Goal: Task Accomplishment & Management: Manage account settings

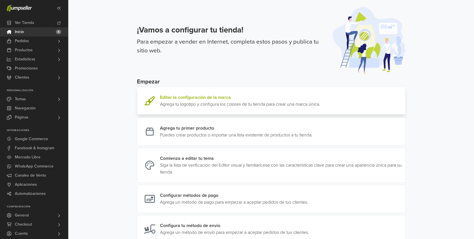
click at [320, 102] on link at bounding box center [320, 101] width 0 height 14
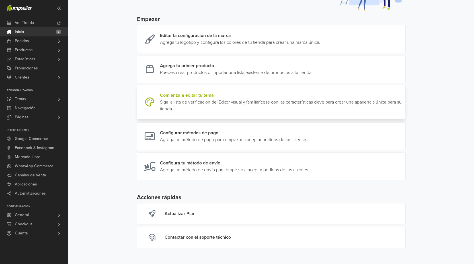
scroll to position [51, 0]
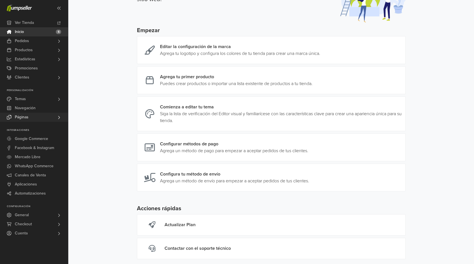
click at [31, 115] on link "Páginas" at bounding box center [34, 117] width 68 height 9
click at [31, 124] on span "Todas las Páginas" at bounding box center [31, 125] width 31 height 7
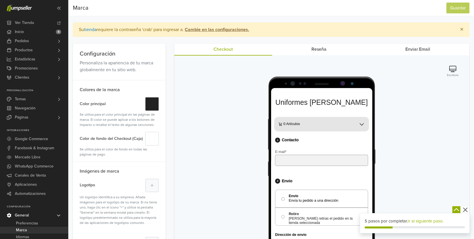
click at [313, 49] on link "Reseña" at bounding box center [319, 49] width 94 height 11
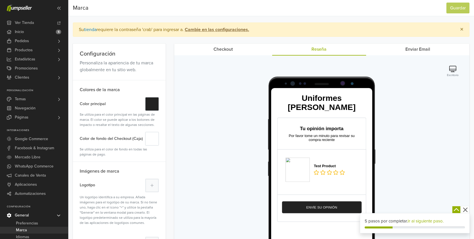
click at [414, 49] on link "Enviar Email" at bounding box center [417, 49] width 103 height 11
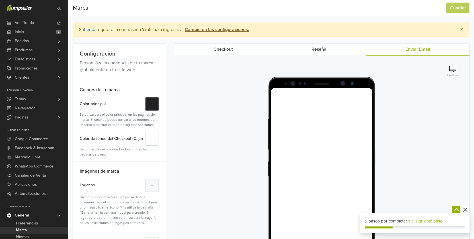
click at [232, 50] on link "Checkout" at bounding box center [223, 49] width 98 height 11
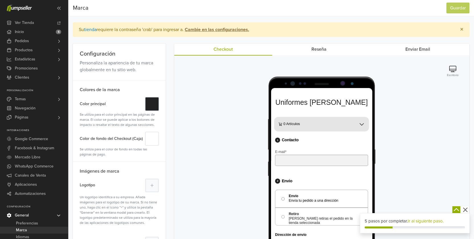
click at [151, 105] on button "#" at bounding box center [152, 104] width 14 height 14
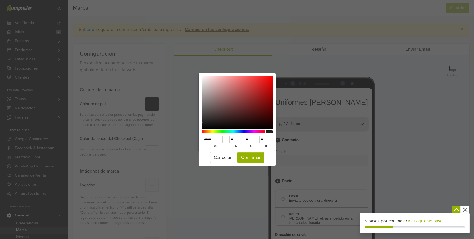
click at [244, 132] on div at bounding box center [233, 131] width 63 height 3
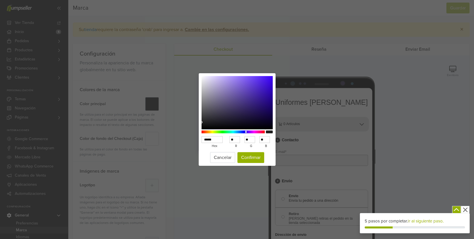
click at [246, 133] on div at bounding box center [233, 131] width 63 height 3
click at [247, 131] on div at bounding box center [233, 131] width 63 height 3
click at [242, 132] on div at bounding box center [233, 131] width 63 height 3
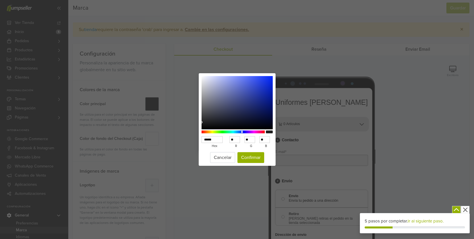
click at [238, 132] on div at bounding box center [233, 131] width 63 height 3
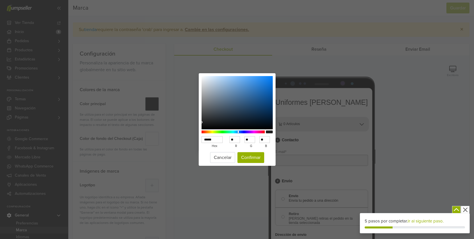
click at [239, 131] on div at bounding box center [233, 131] width 63 height 3
click at [241, 131] on div at bounding box center [233, 131] width 63 height 3
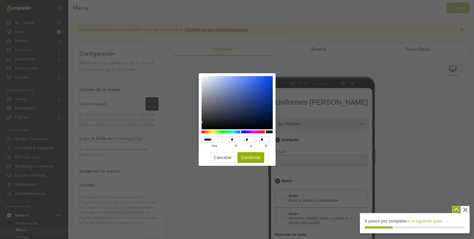
click at [241, 131] on div at bounding box center [241, 131] width 1 height 3
click at [242, 132] on div at bounding box center [241, 131] width 1 height 3
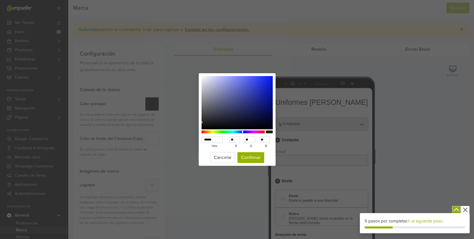
click at [242, 132] on div at bounding box center [242, 131] width 1 height 3
click at [243, 132] on div at bounding box center [242, 132] width 1 height 2
click at [244, 132] on div at bounding box center [243, 131] width 1 height 3
click at [245, 132] on div at bounding box center [245, 131] width 1 height 3
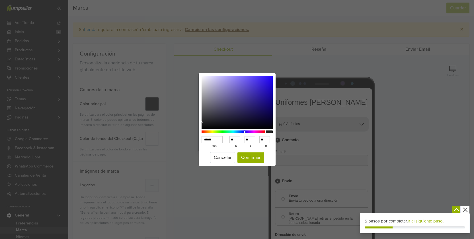
click at [246, 132] on div at bounding box center [245, 131] width 1 height 3
click at [246, 132] on div at bounding box center [245, 132] width 1 height 2
click at [246, 132] on div at bounding box center [246, 132] width 1 height 2
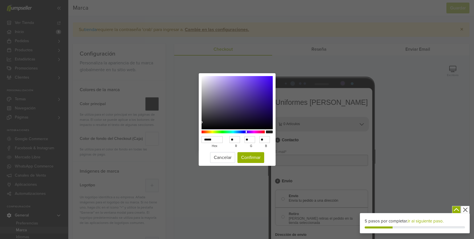
click at [246, 132] on div at bounding box center [246, 132] width 1 height 2
click at [238, 131] on div at bounding box center [233, 131] width 63 height 3
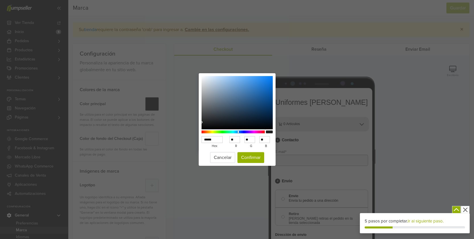
click at [241, 132] on div at bounding box center [233, 131] width 63 height 3
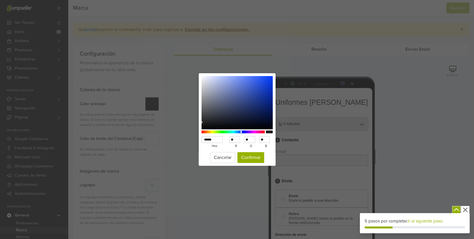
click at [241, 132] on div at bounding box center [241, 132] width 1 height 2
click at [240, 132] on div at bounding box center [233, 131] width 63 height 3
click at [241, 132] on div at bounding box center [240, 131] width 1 height 3
click at [242, 132] on div at bounding box center [233, 131] width 63 height 3
click at [243, 132] on div at bounding box center [233, 131] width 63 height 3
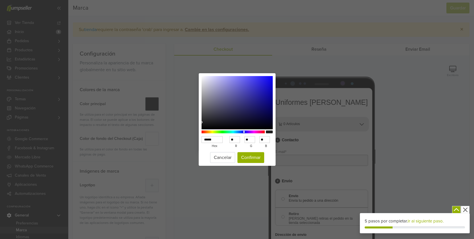
click at [244, 132] on div at bounding box center [244, 131] width 1 height 3
click at [244, 132] on div at bounding box center [244, 132] width 1 height 2
click at [245, 132] on div at bounding box center [245, 131] width 1 height 3
click at [246, 132] on div at bounding box center [245, 132] width 1 height 2
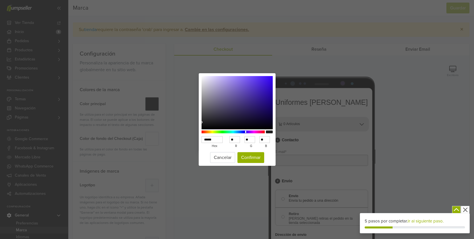
click at [246, 132] on div at bounding box center [245, 132] width 1 height 2
click at [246, 132] on div at bounding box center [246, 131] width 1 height 3
click at [247, 132] on div at bounding box center [246, 132] width 1 height 2
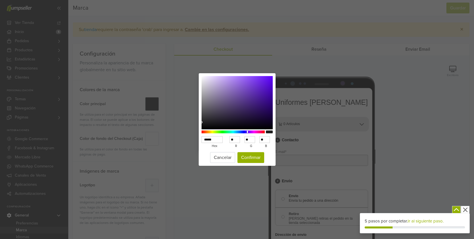
click at [247, 132] on div at bounding box center [247, 131] width 1 height 3
click at [248, 132] on div at bounding box center [247, 131] width 1 height 3
click at [249, 132] on div at bounding box center [249, 131] width 1 height 3
click at [251, 132] on div at bounding box center [233, 131] width 63 height 3
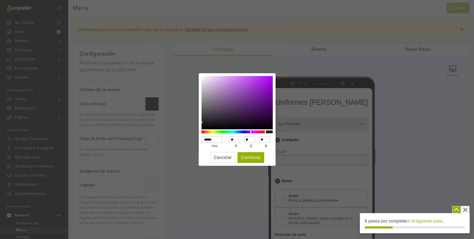
click at [243, 133] on div at bounding box center [233, 131] width 63 height 3
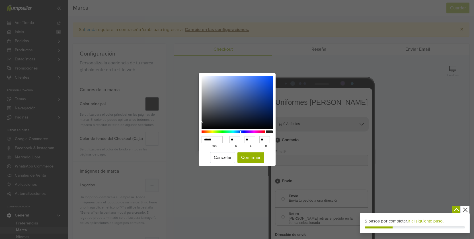
click at [240, 133] on div at bounding box center [233, 131] width 63 height 3
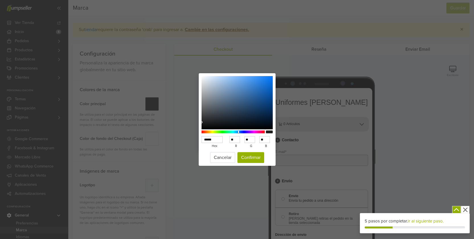
click at [239, 133] on div at bounding box center [233, 131] width 63 height 3
click at [238, 133] on div at bounding box center [233, 131] width 63 height 3
click at [237, 133] on div at bounding box center [233, 131] width 63 height 3
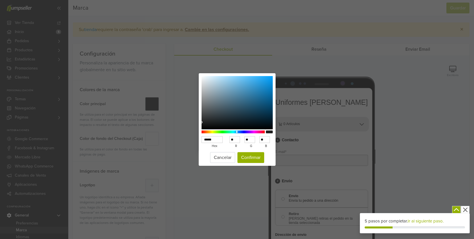
click at [238, 133] on div at bounding box center [233, 131] width 63 height 3
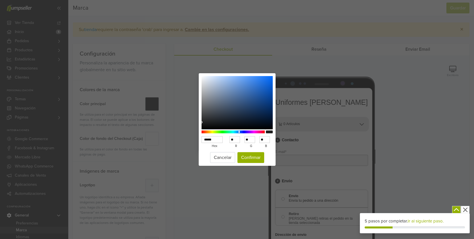
click at [239, 133] on div at bounding box center [239, 131] width 1 height 3
click at [240, 133] on div at bounding box center [239, 131] width 1 height 3
click at [240, 133] on div at bounding box center [239, 132] width 1 height 2
click at [240, 133] on div at bounding box center [240, 132] width 1 height 2
click at [241, 133] on div at bounding box center [240, 132] width 1 height 2
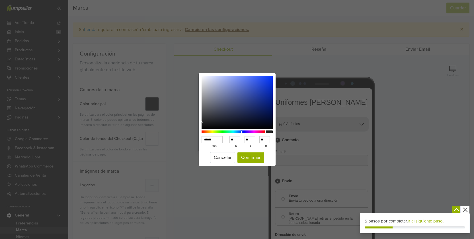
click at [241, 132] on div at bounding box center [241, 131] width 1 height 3
click at [242, 132] on div at bounding box center [241, 132] width 1 height 2
click at [245, 156] on button "Confirmar" at bounding box center [250, 157] width 27 height 11
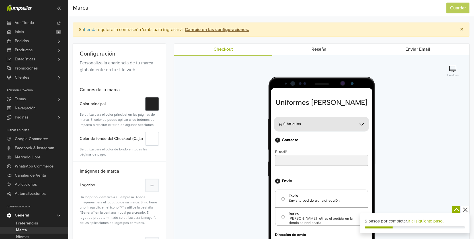
click at [152, 106] on button "#" at bounding box center [152, 104] width 14 height 14
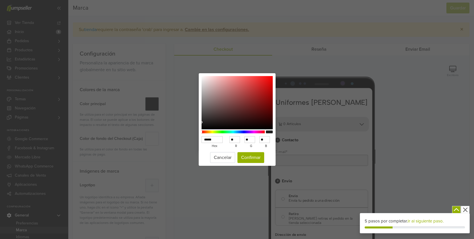
click at [246, 132] on div at bounding box center [233, 131] width 63 height 3
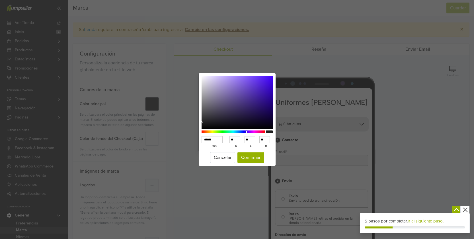
click at [244, 133] on div at bounding box center [233, 131] width 63 height 3
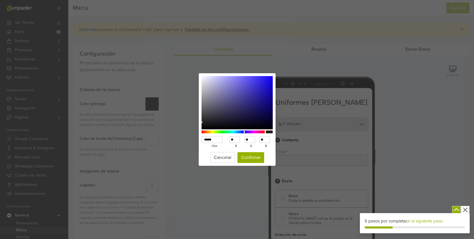
click at [245, 133] on div at bounding box center [233, 131] width 63 height 3
click at [247, 133] on div at bounding box center [233, 131] width 63 height 3
click at [245, 132] on div at bounding box center [233, 131] width 63 height 3
click at [244, 132] on div at bounding box center [233, 131] width 63 height 3
click at [248, 159] on button "Confirmar" at bounding box center [250, 157] width 27 height 11
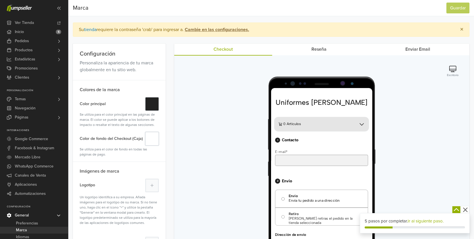
click at [154, 141] on button "#" at bounding box center [152, 139] width 14 height 14
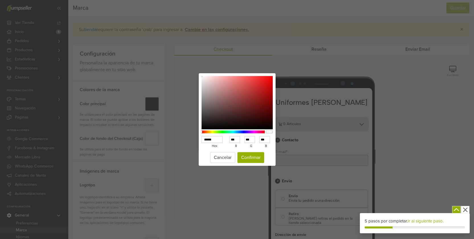
click at [239, 132] on div at bounding box center [233, 131] width 63 height 3
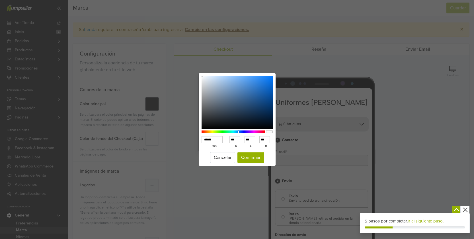
click at [240, 132] on div at bounding box center [233, 131] width 63 height 3
click at [241, 132] on div at bounding box center [233, 131] width 63 height 3
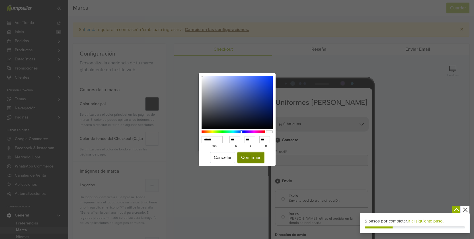
click at [245, 159] on button "Confirmar" at bounding box center [250, 157] width 27 height 11
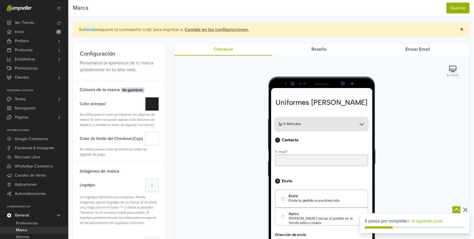
click at [461, 28] on span "×" at bounding box center [461, 29] width 3 height 8
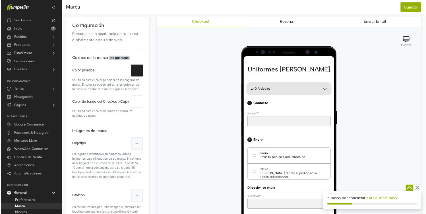
scroll to position [40, 0]
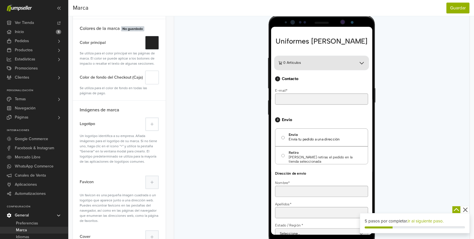
click at [155, 123] on button at bounding box center [152, 124] width 14 height 14
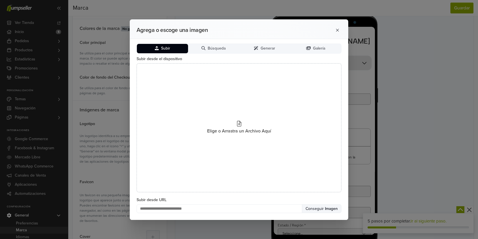
click at [165, 50] on span "Subir" at bounding box center [165, 48] width 9 height 5
click at [212, 50] on span "Búsqueda" at bounding box center [217, 48] width 18 height 5
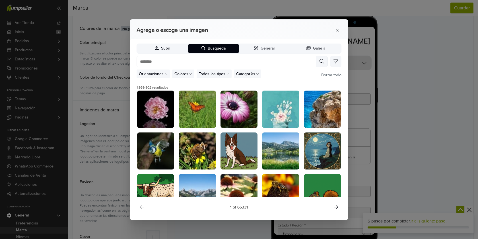
click at [162, 48] on span "Subir" at bounding box center [165, 48] width 9 height 5
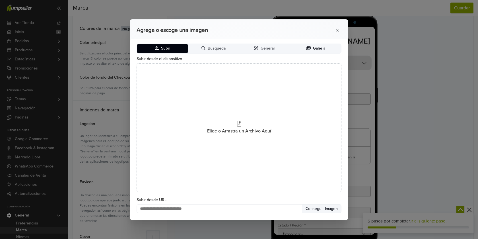
click at [313, 48] on span "Galería" at bounding box center [319, 48] width 12 height 5
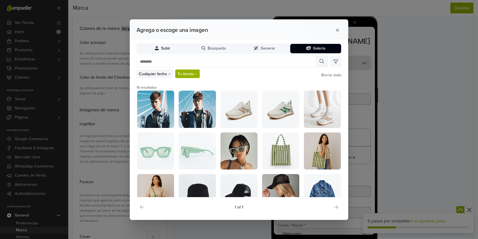
click at [172, 46] on button "Subir" at bounding box center [162, 48] width 51 height 9
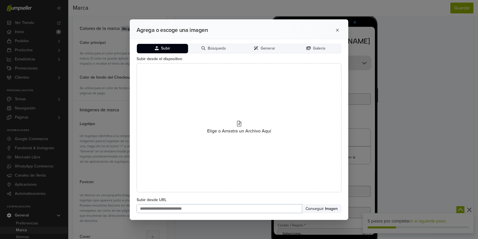
click at [196, 210] on input "Subir desde URL" at bounding box center [220, 208] width 166 height 9
type input "**********"
click at [314, 210] on button "Conseguir Imagen" at bounding box center [322, 208] width 40 height 9
click at [326, 207] on span "Imagen" at bounding box center [331, 208] width 14 height 5
click at [213, 48] on span "Búsqueda" at bounding box center [217, 48] width 18 height 5
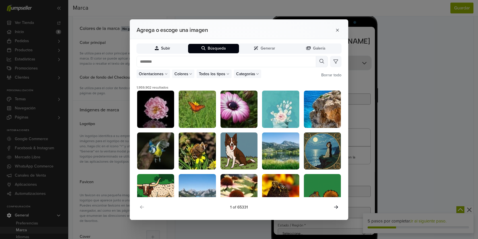
click at [179, 48] on button "Subir" at bounding box center [162, 48] width 51 height 9
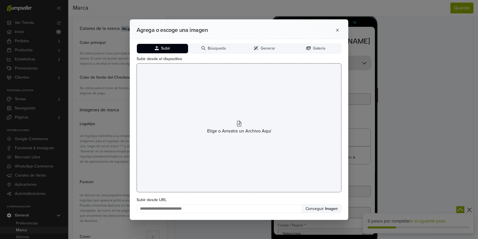
click at [238, 124] on icon at bounding box center [239, 124] width 4 height 6
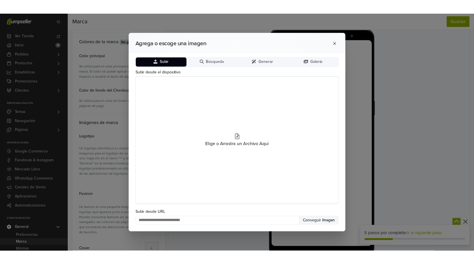
scroll to position [0, 0]
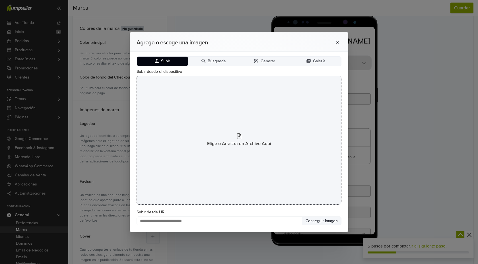
click at [241, 140] on span "Elige o Arrastra un Archivo Aquí" at bounding box center [239, 143] width 64 height 7
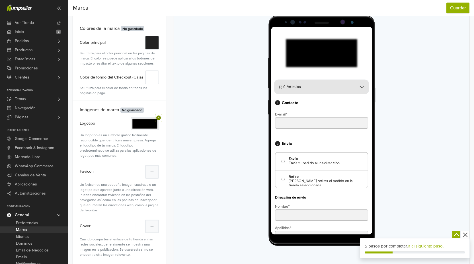
click at [159, 118] on icon at bounding box center [159, 118] width 6 height 5
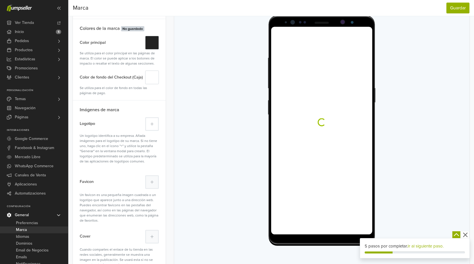
click at [153, 124] on icon at bounding box center [151, 124] width 3 height 3
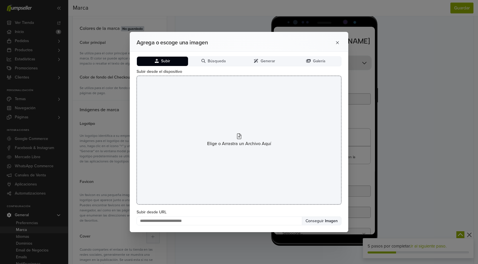
click at [244, 147] on span "Elige o Arrastra un Archivo Aquí" at bounding box center [239, 143] width 64 height 7
click at [242, 124] on div "Elige o Arrastra un Archivo Aquí" at bounding box center [239, 140] width 205 height 129
click at [242, 139] on div "Elige o Arrastra un Archivo Aquí" at bounding box center [239, 140] width 205 height 129
click at [239, 137] on icon at bounding box center [239, 136] width 4 height 6
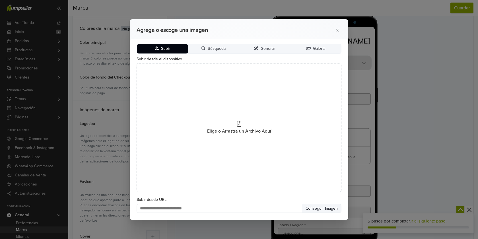
click at [281, 39] on body "Subir Búsqueda Generar Galería Subir desde el dispositivo Elige o Arrastra un A…" at bounding box center [239, 129] width 219 height 180
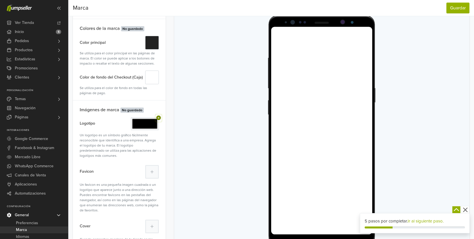
click at [159, 119] on icon at bounding box center [158, 118] width 5 height 5
